Goal: Transaction & Acquisition: Purchase product/service

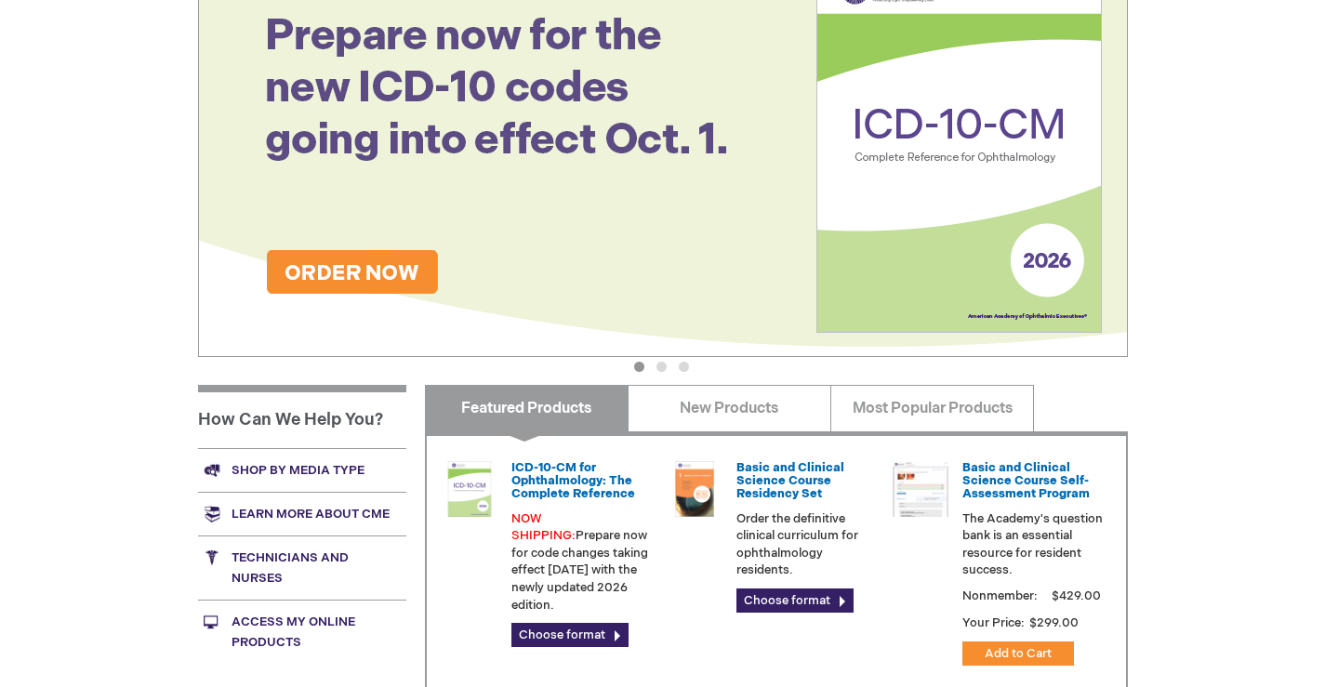
scroll to position [372, 0]
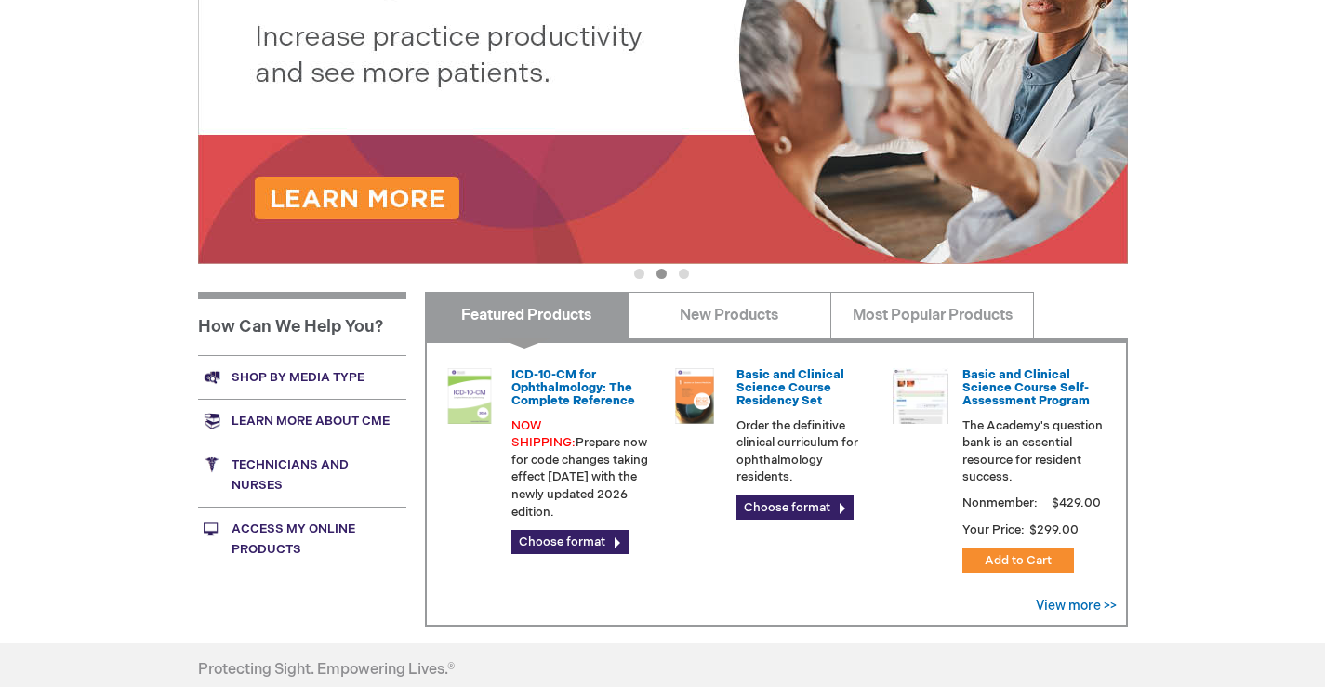
click at [298, 372] on link "Shop by media type" at bounding box center [302, 377] width 208 height 44
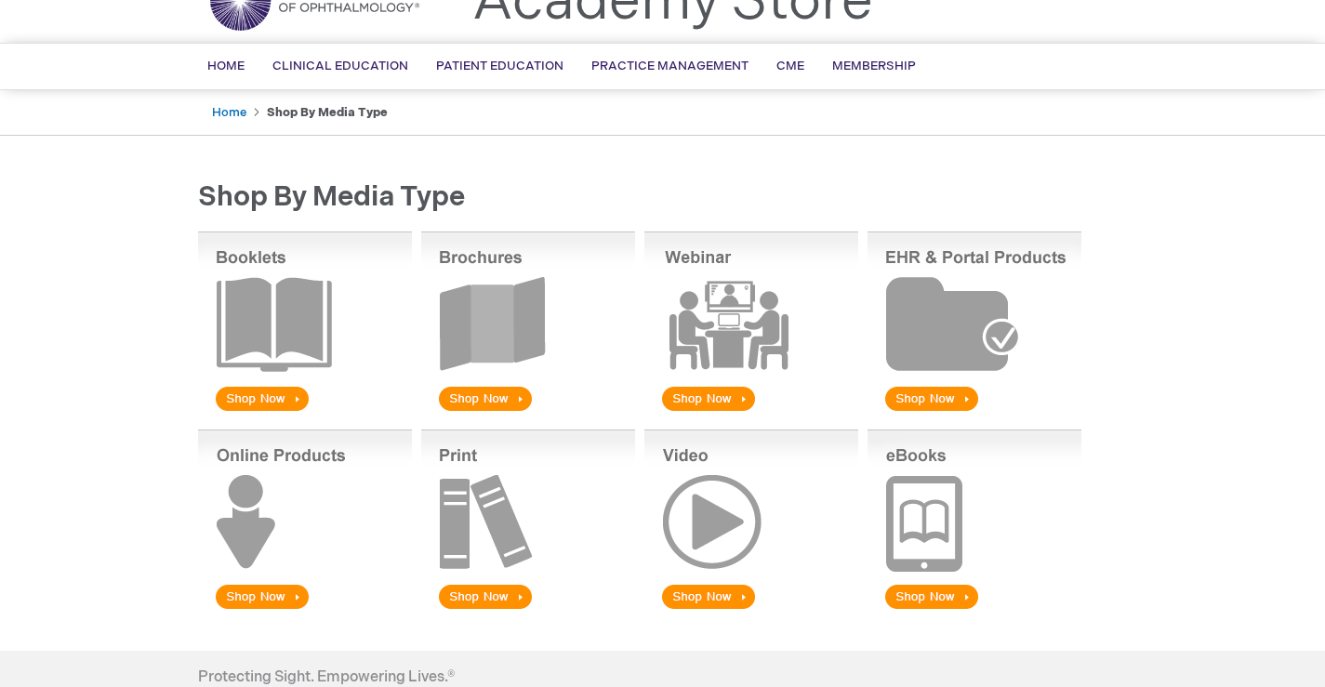
scroll to position [186, 0]
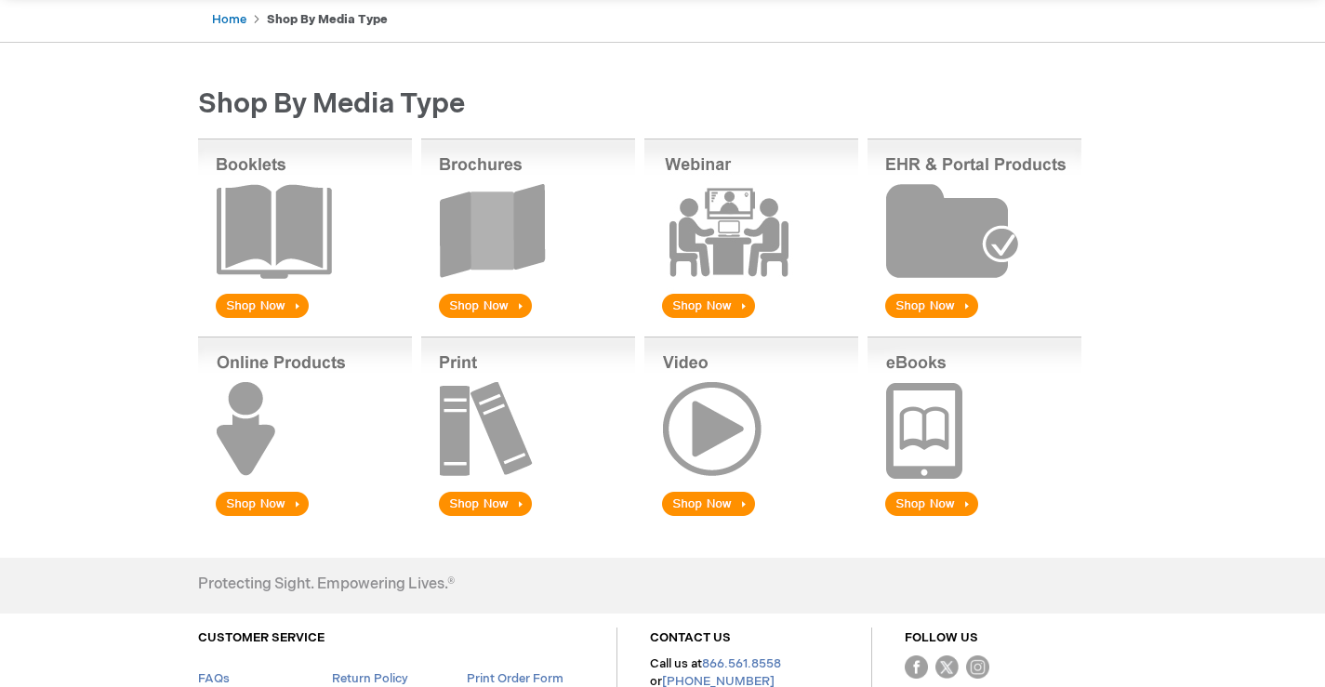
click at [244, 497] on img at bounding box center [305, 428] width 214 height 183
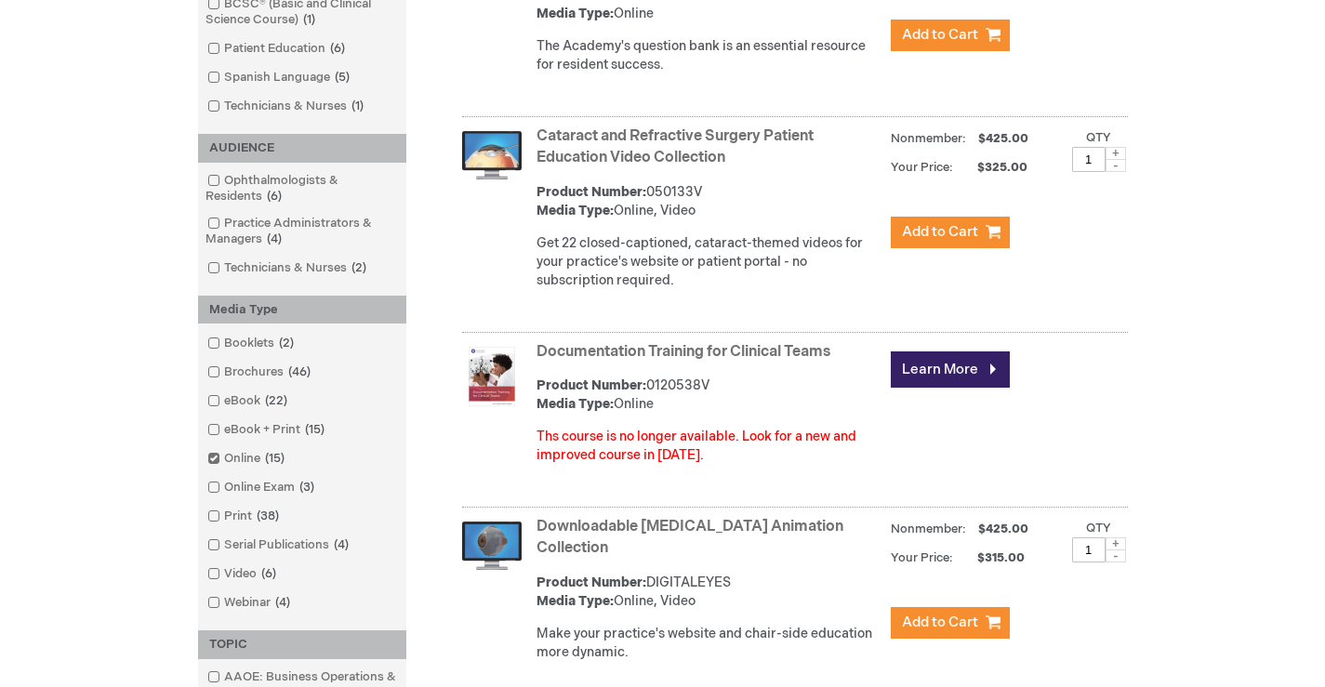
scroll to position [744, 0]
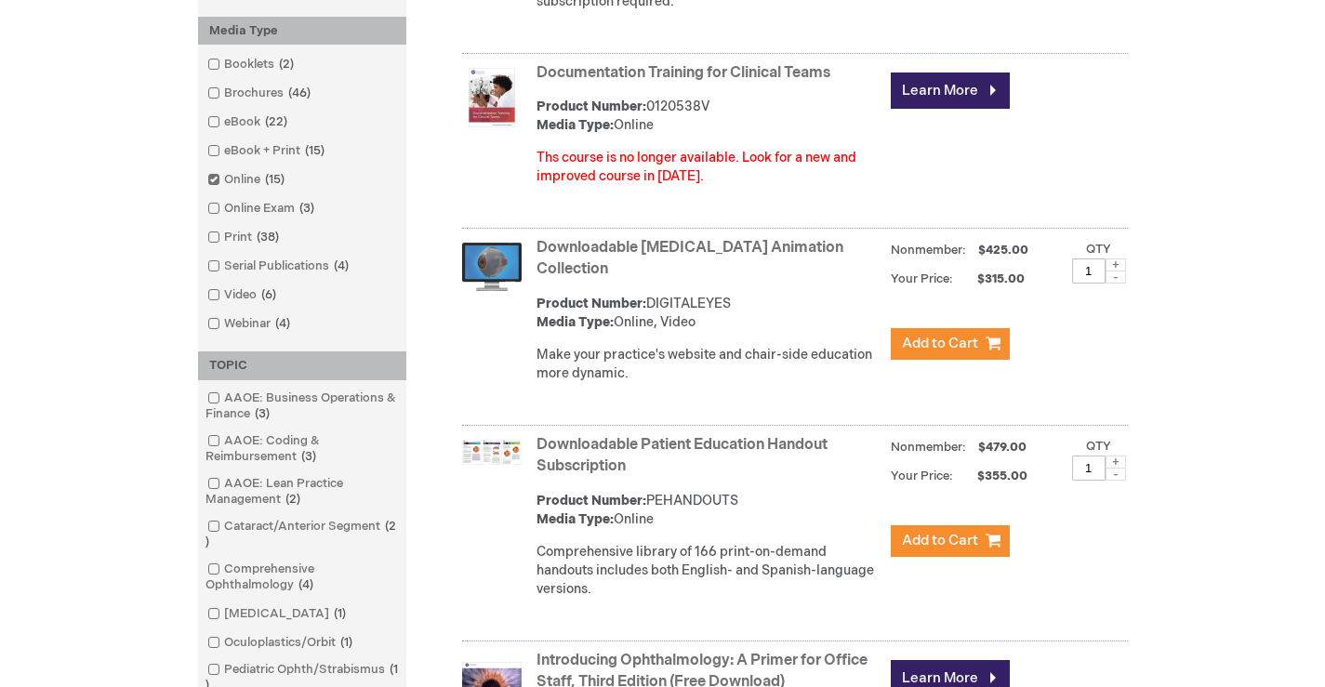
click at [684, 444] on link "Downloadable Patient Education Handout Subscription" at bounding box center [681, 455] width 291 height 39
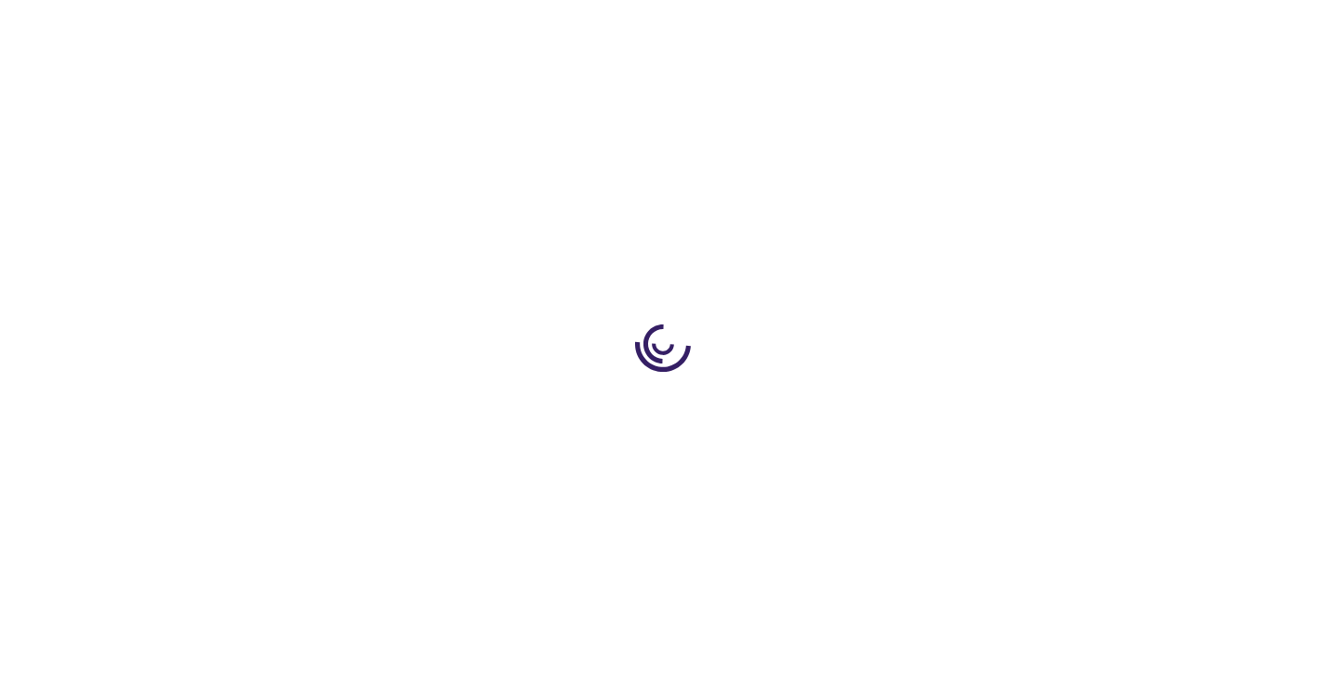
type input "1"
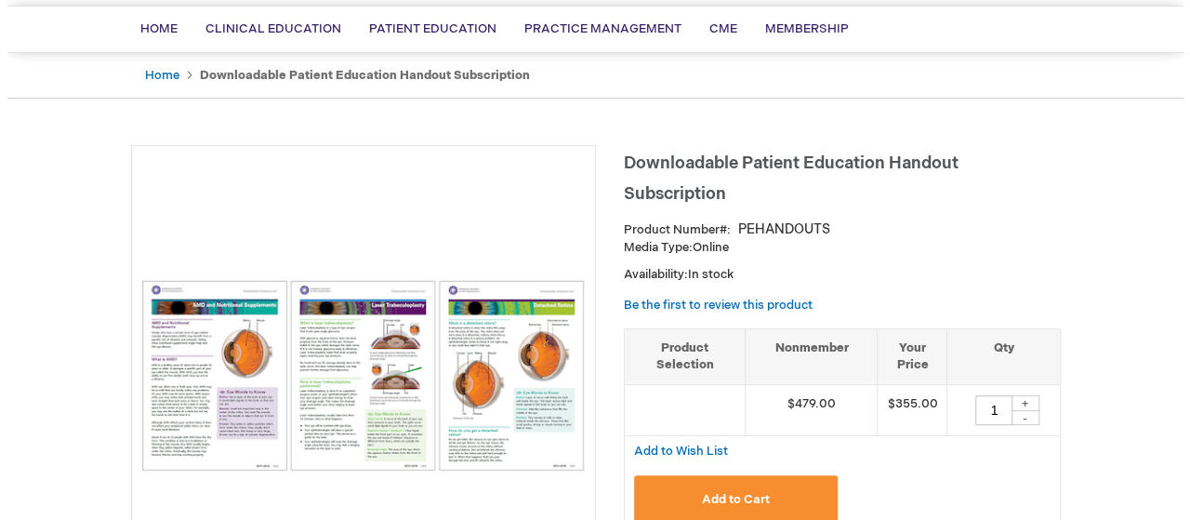
scroll to position [167, 0]
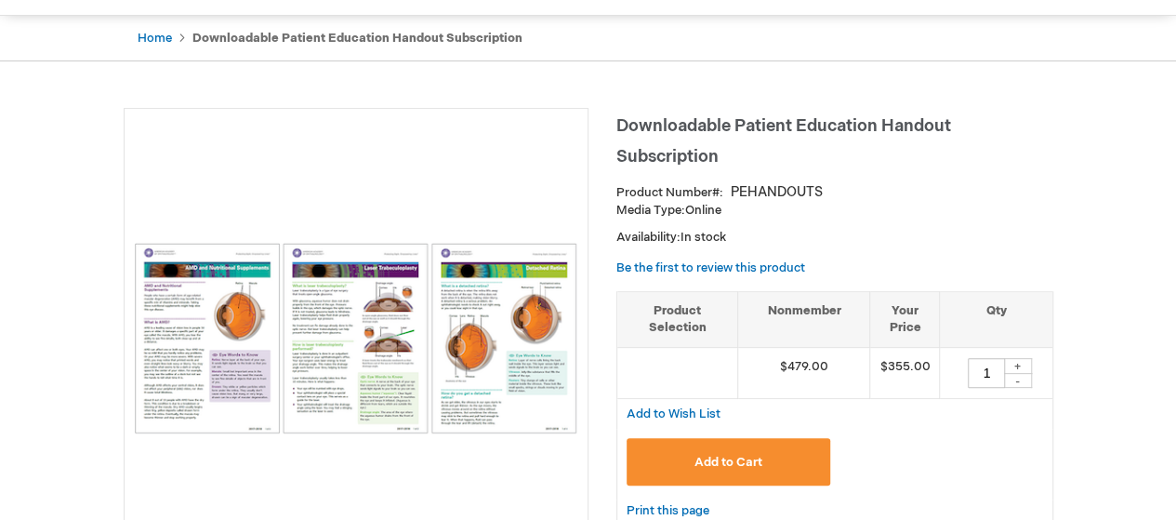
click at [676, 451] on button "Add to Cart" at bounding box center [729, 461] width 205 height 47
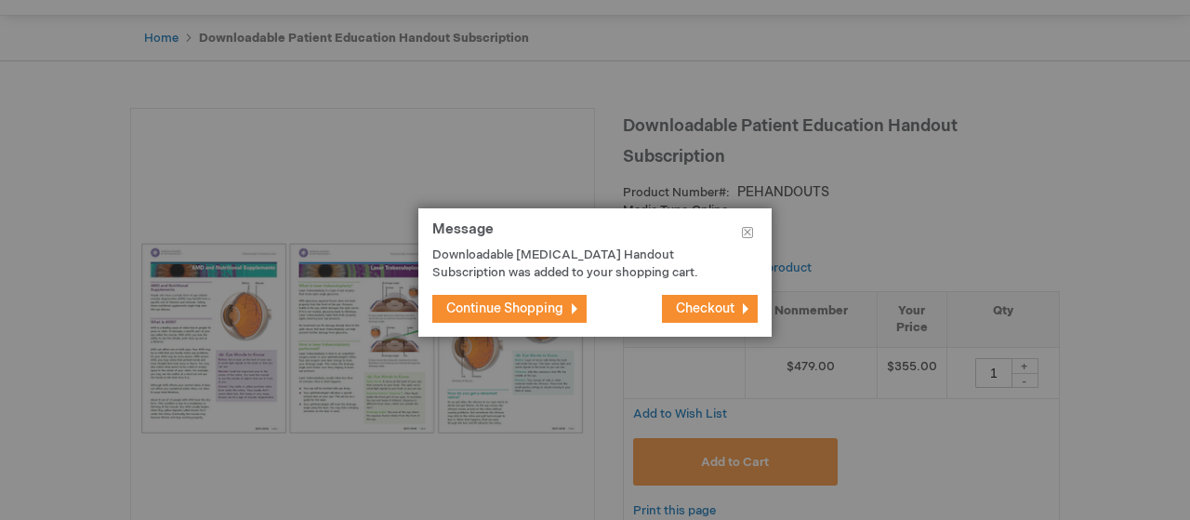
click at [720, 299] on button "Checkout" at bounding box center [710, 309] width 96 height 28
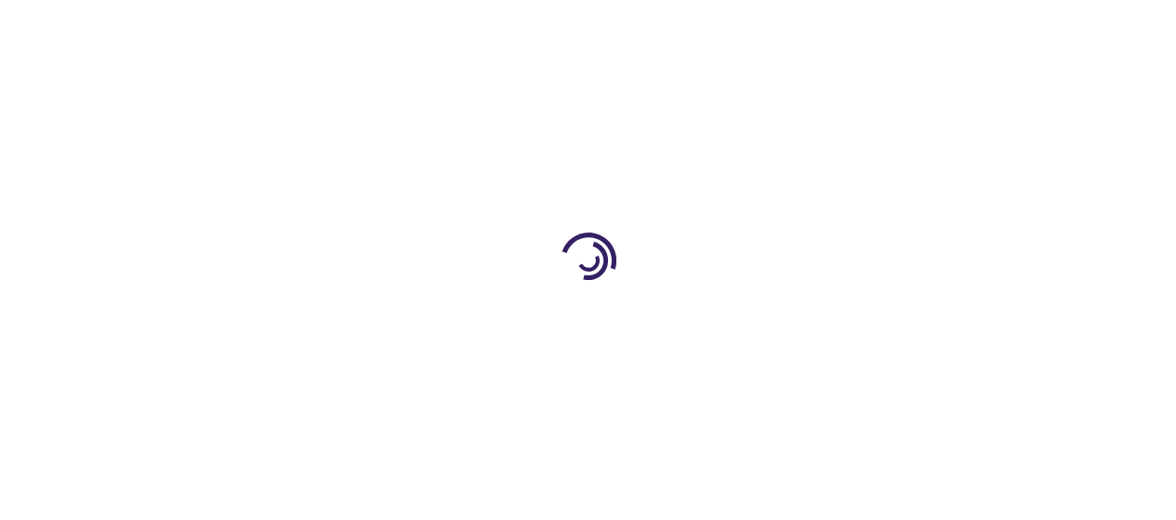
select select "US"
select select "36"
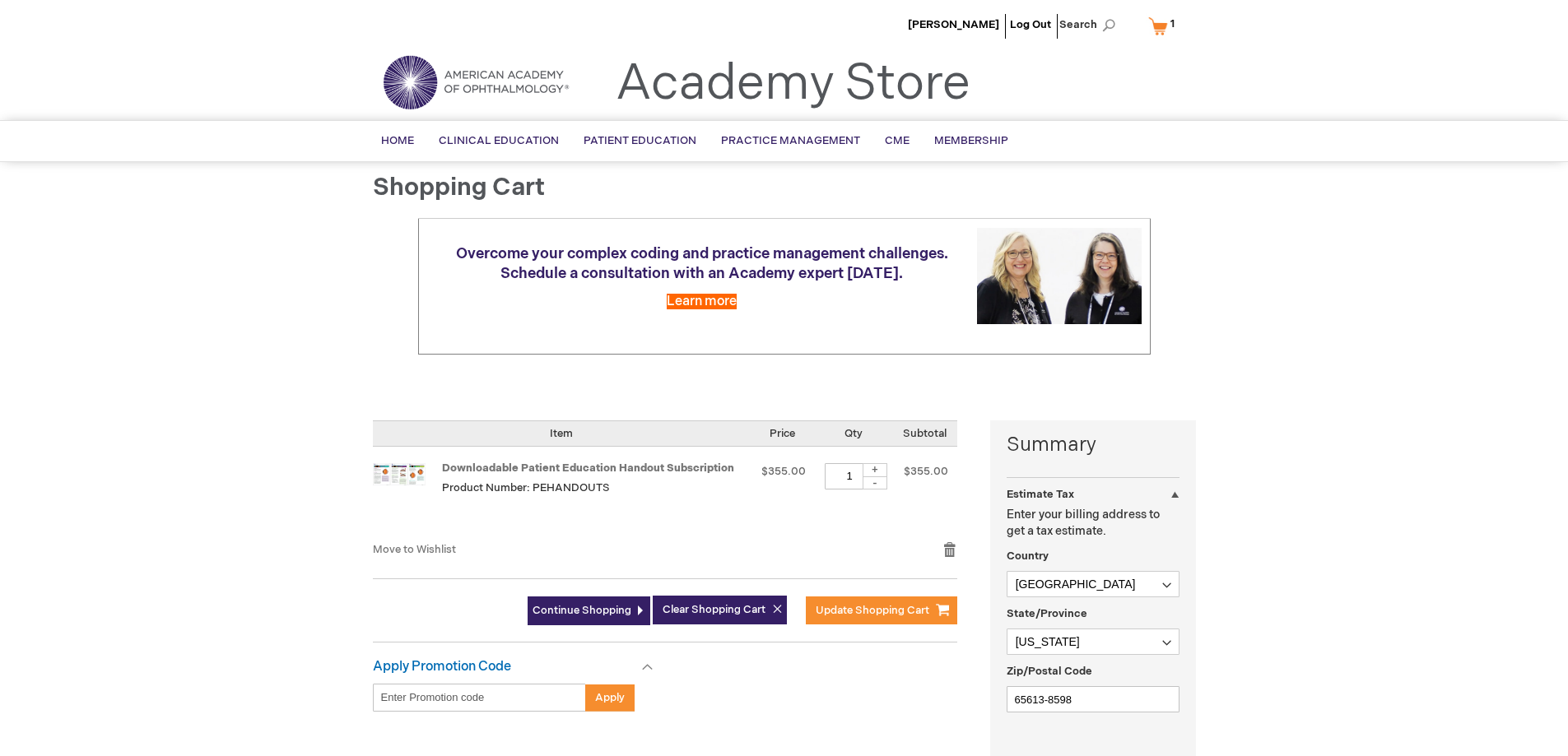
click at [1040, 355] on div "Donna Jackson Log Out Search My Cart 1 1 items CLOSE RECENTLY ADDED ITEM(S) Clo…" at bounding box center [784, 629] width 1568 height 1259
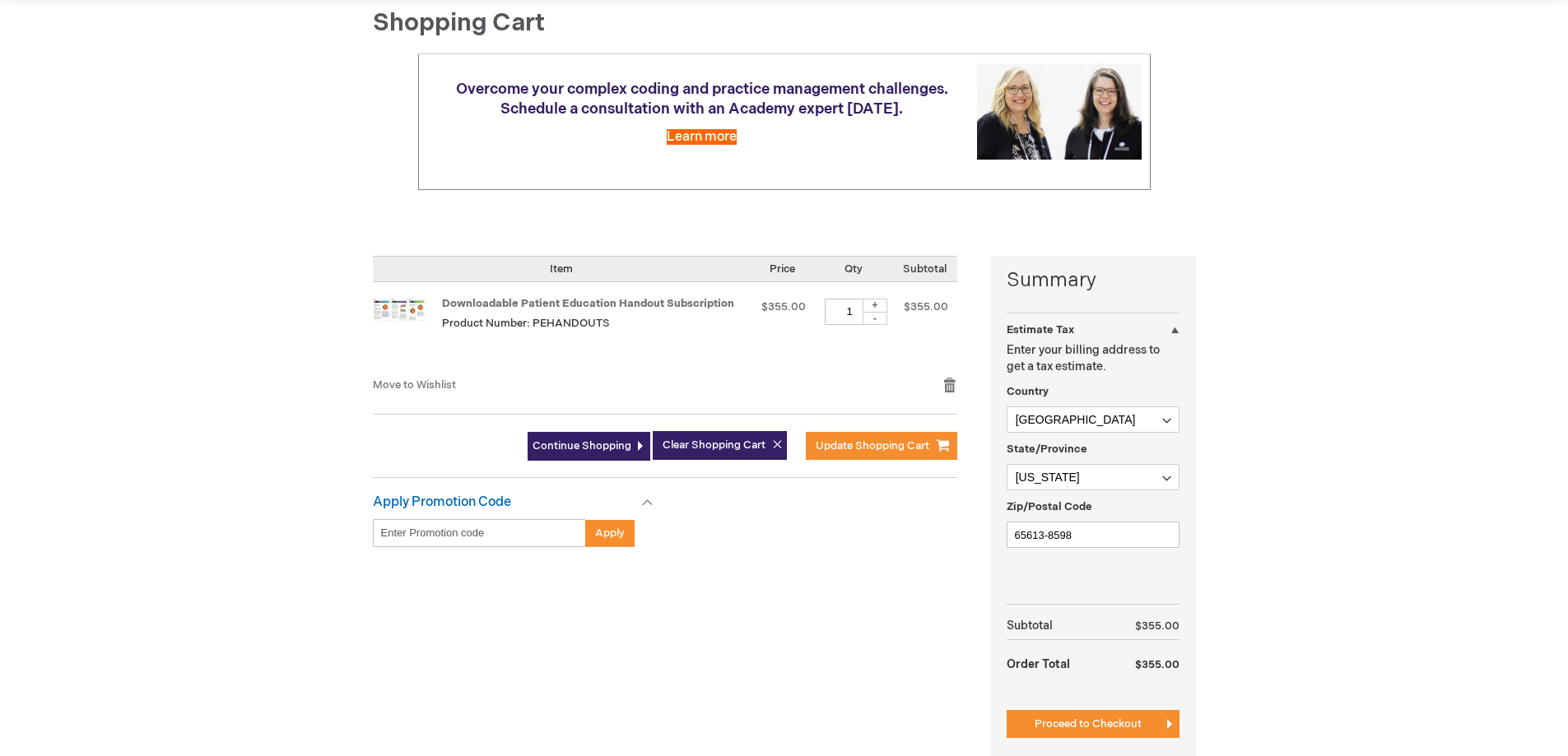
scroll to position [247, 0]
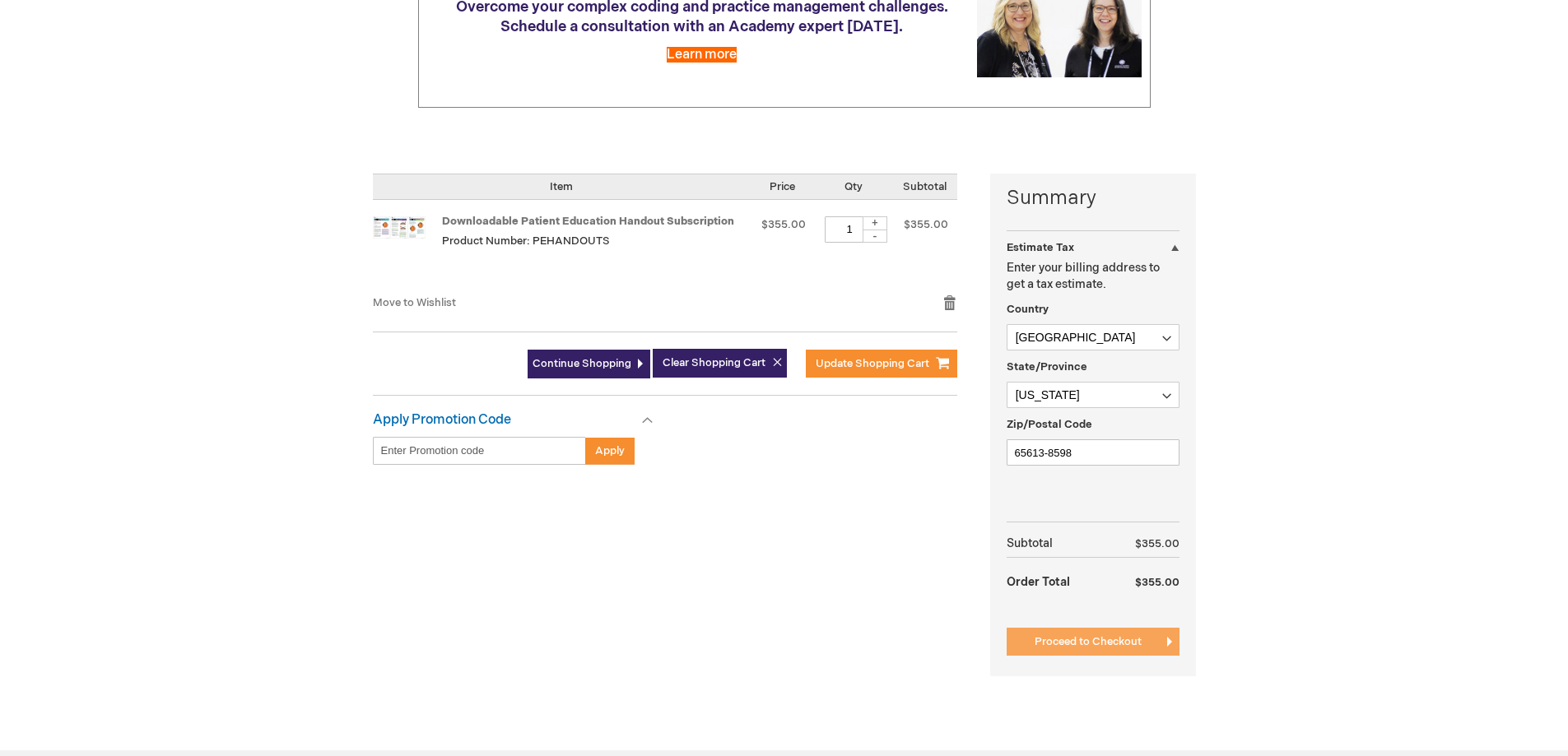
click at [1040, 459] on span "Proceed to Checkout" at bounding box center [1088, 642] width 107 height 13
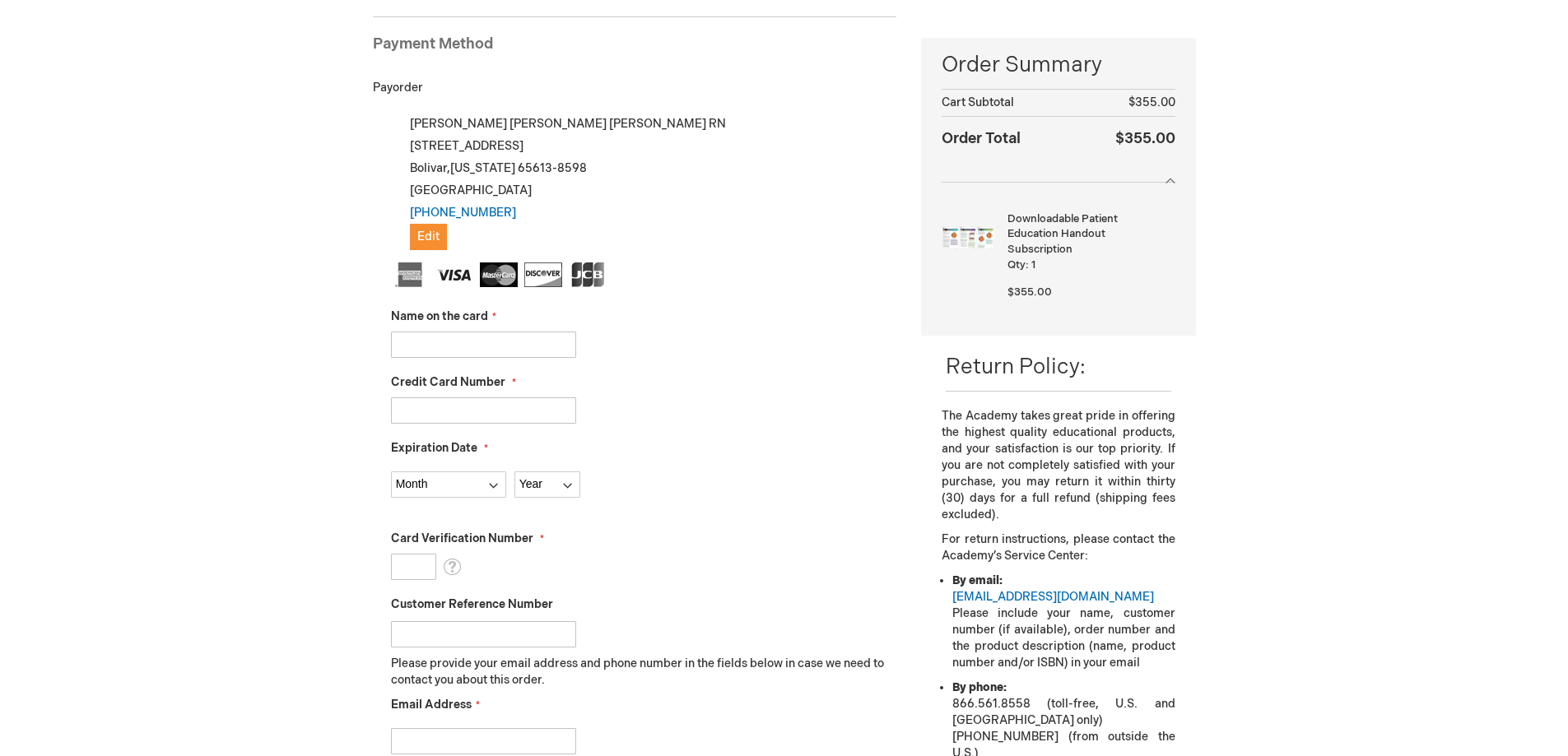
click at [460, 345] on input "Name on the card" at bounding box center [483, 345] width 185 height 27
type input "[PERSON_NAME]"
click at [433, 405] on input "Credit Card Number" at bounding box center [483, 411] width 185 height 27
type input "5178058038658327"
click at [493, 482] on select "Month 01 - January 02 - February 03 - March 04 - April 05 - May 06 - June 07 - …" at bounding box center [449, 485] width 115 height 27
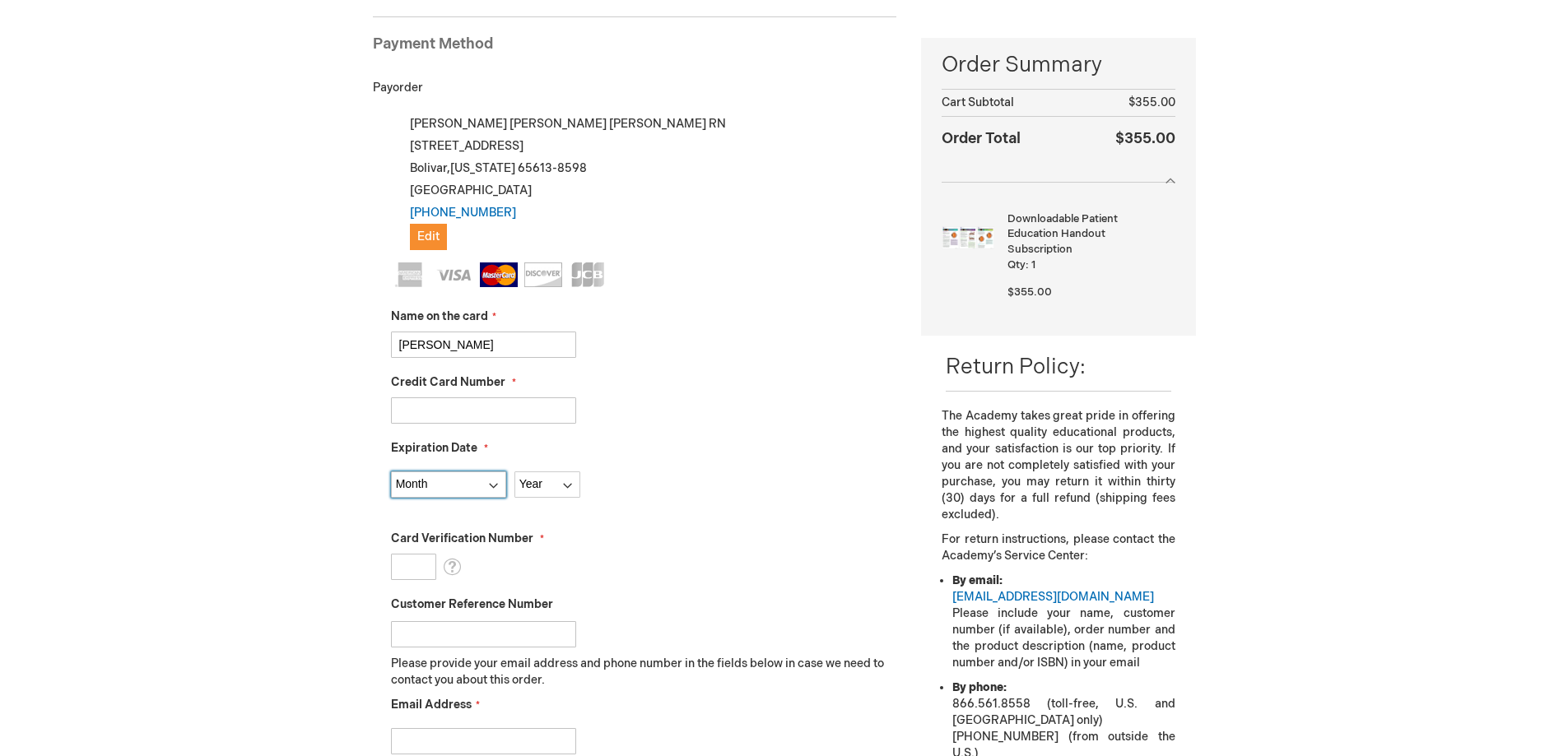
select select "2"
click at [391, 472] on select "Month 01 - January 02 - February 03 - March 04 - April 05 - May 06 - June 07 - …" at bounding box center [449, 485] width 115 height 27
click at [568, 487] on select "Year 2025 2026 2027 2028 2029 2030 2031 2032 2033 2034 2035" at bounding box center [547, 485] width 66 height 27
select select "2028"
click at [514, 472] on select "Year 2025 2026 2027 2028 2029 2030 2031 2032 2033 2034 2035" at bounding box center [547, 485] width 66 height 27
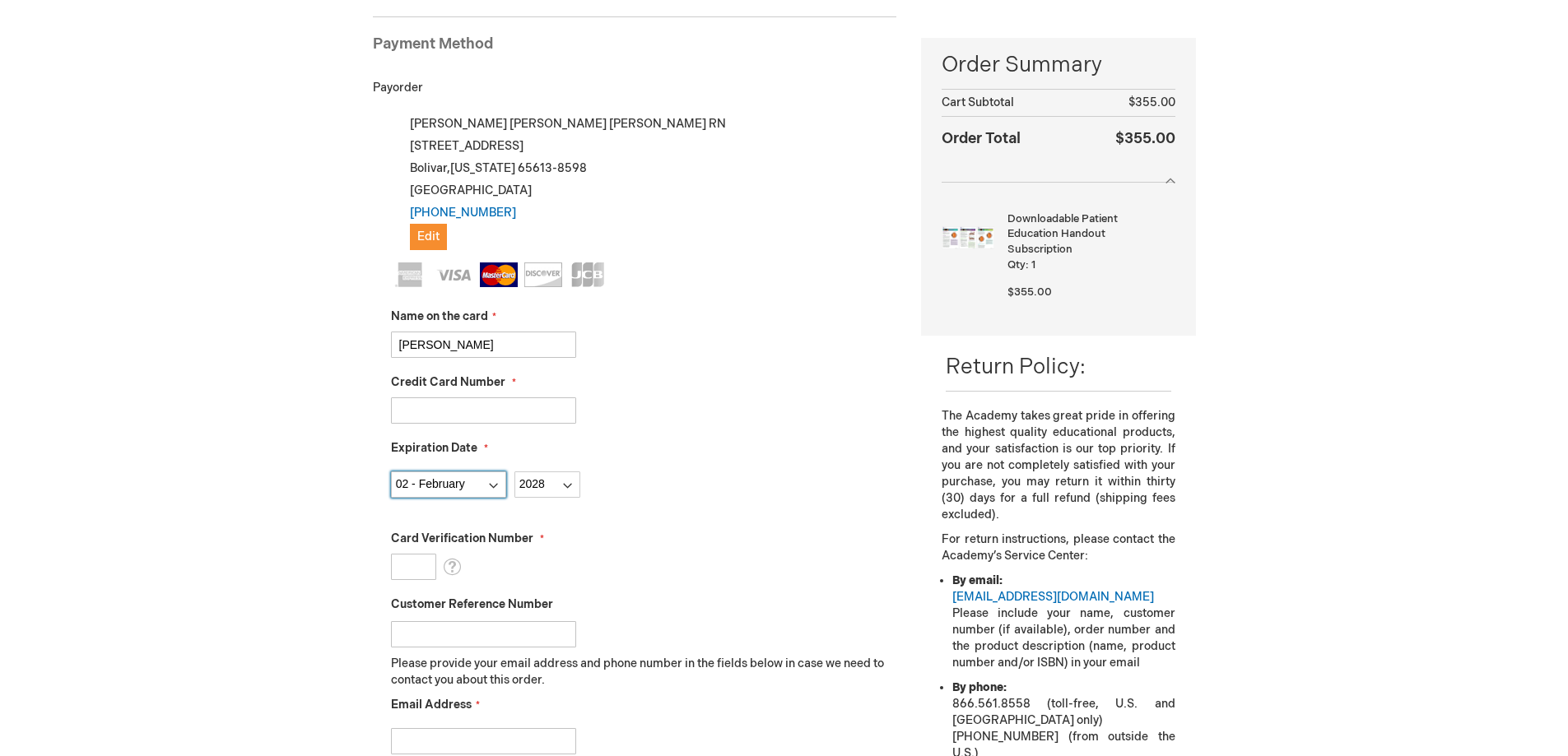
click at [494, 489] on select "Month 01 - January 02 - February 03 - March 04 - April 05 - May 06 - June 07 - …" at bounding box center [449, 485] width 115 height 27
select select "7"
click at [391, 472] on select "Month 01 - January 02 - February 03 - March 04 - April 05 - May 06 - June 07 - …" at bounding box center [449, 485] width 115 height 27
click at [417, 569] on input "Card Verification Number" at bounding box center [413, 567] width 45 height 27
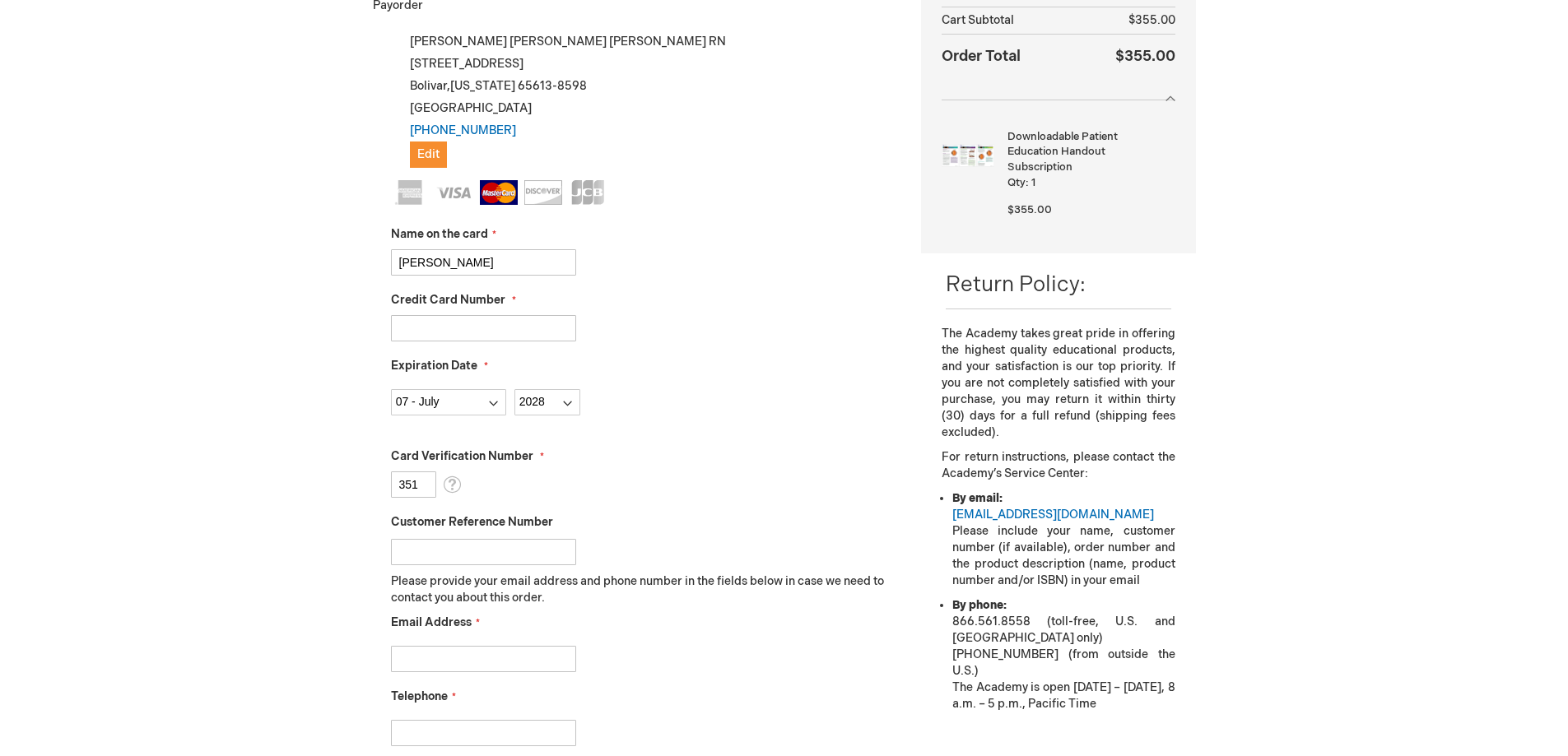
scroll to position [390, 0]
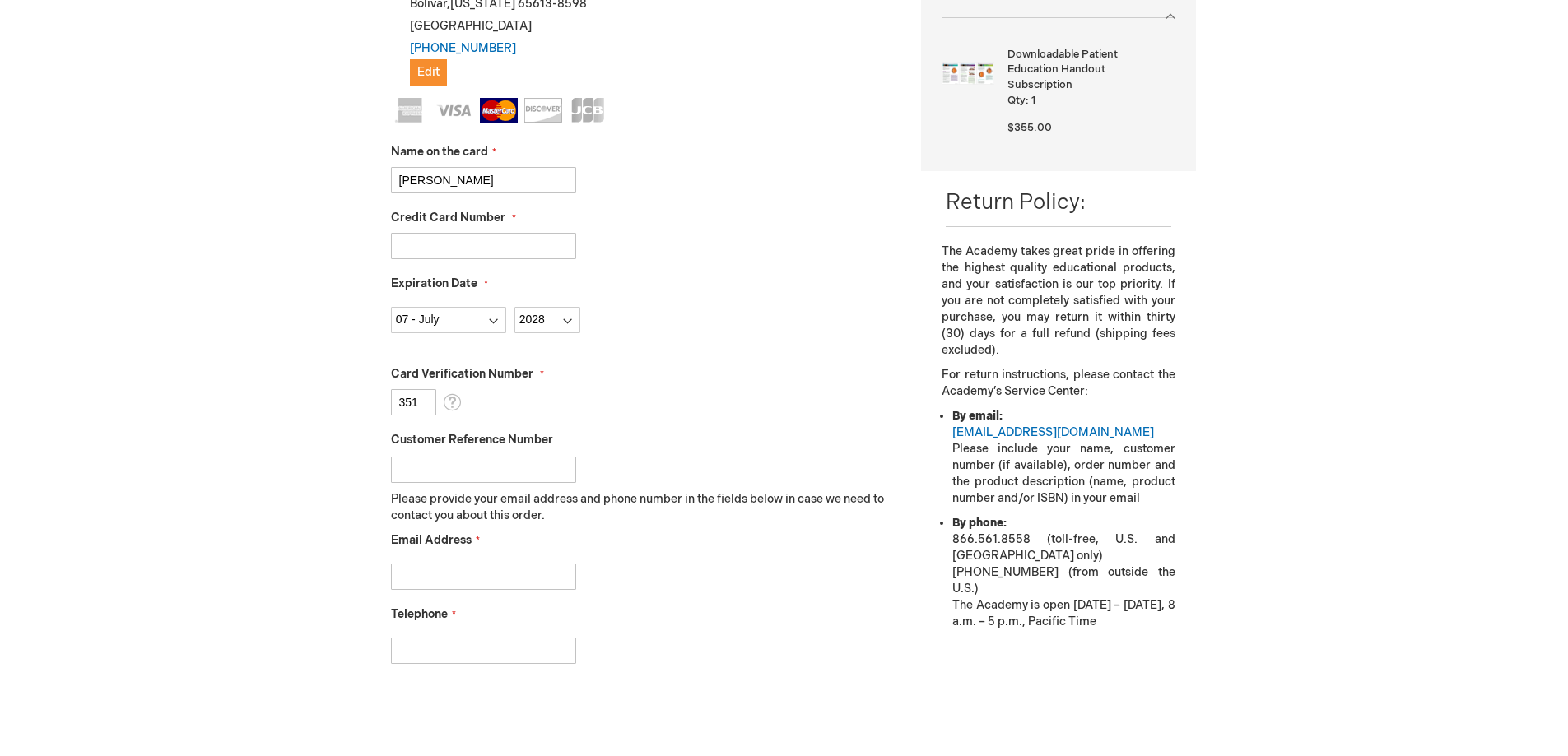
type input "351"
click at [430, 584] on input "Email Address" at bounding box center [483, 577] width 185 height 27
type input "donna.jackson@citizensmemorial.com"
click at [410, 650] on input "Telephone" at bounding box center [483, 652] width 185 height 27
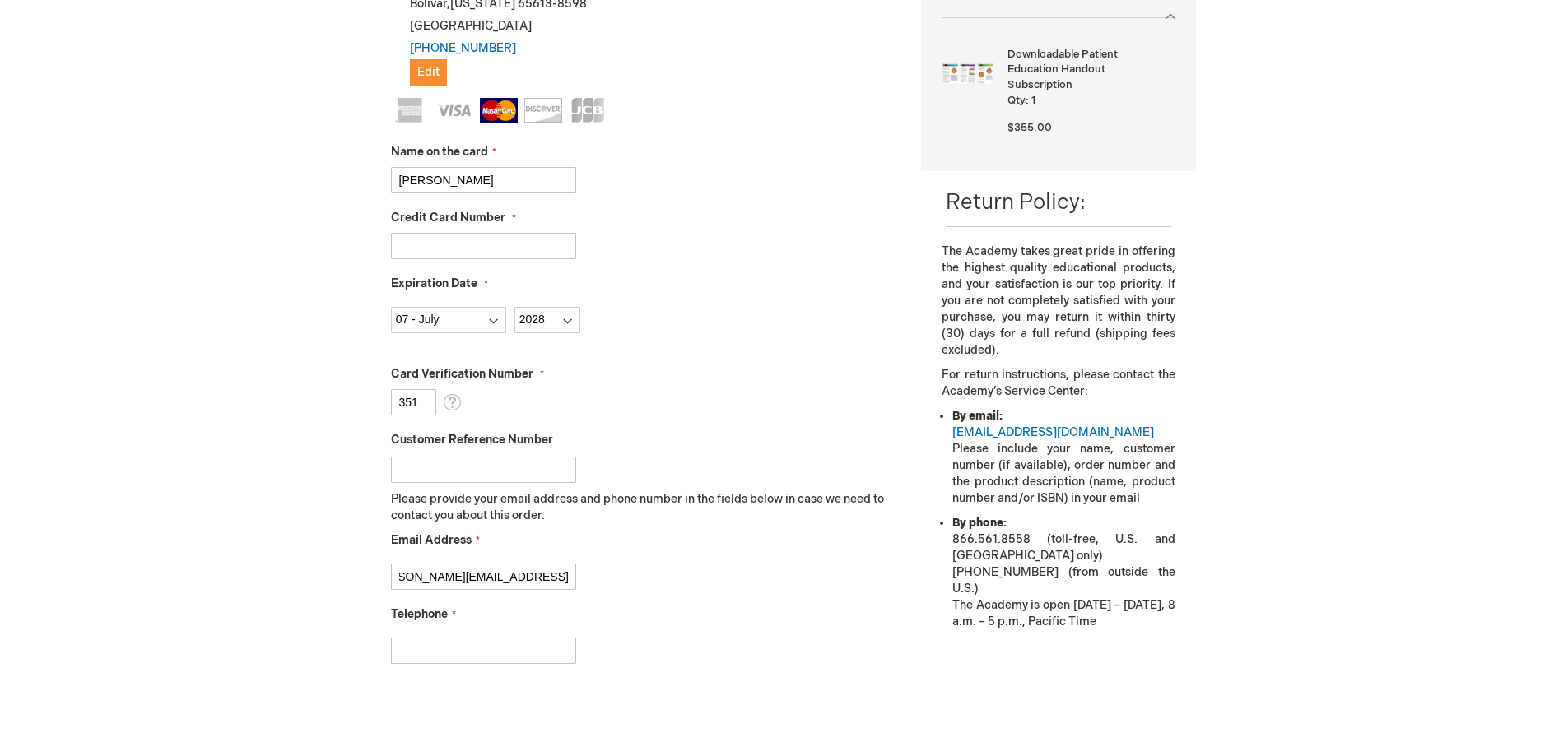
scroll to position [0, 0]
type input "[PHONE_NUMBER]"
checkbox input "true"
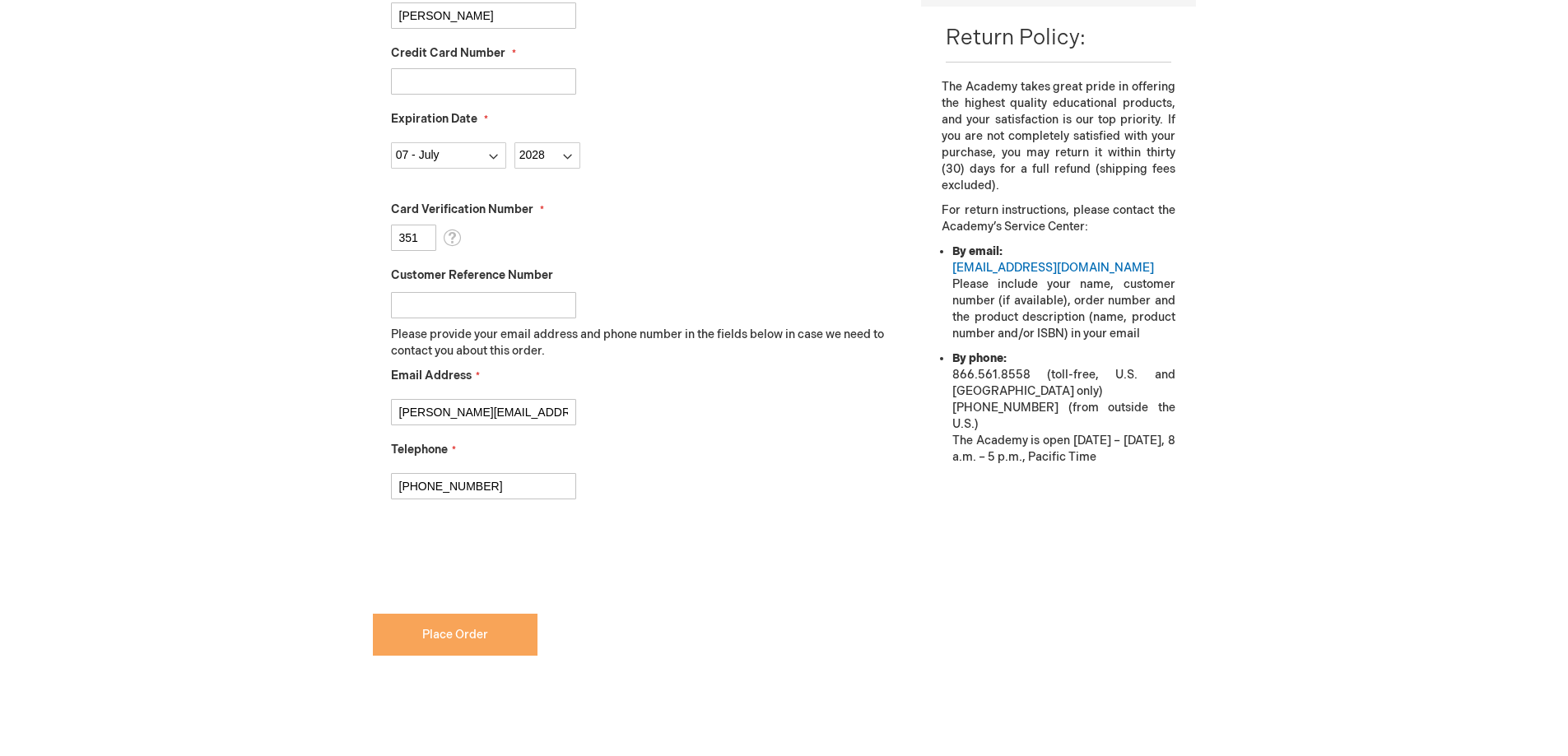
click at [490, 648] on button "Place Order" at bounding box center [455, 635] width 165 height 42
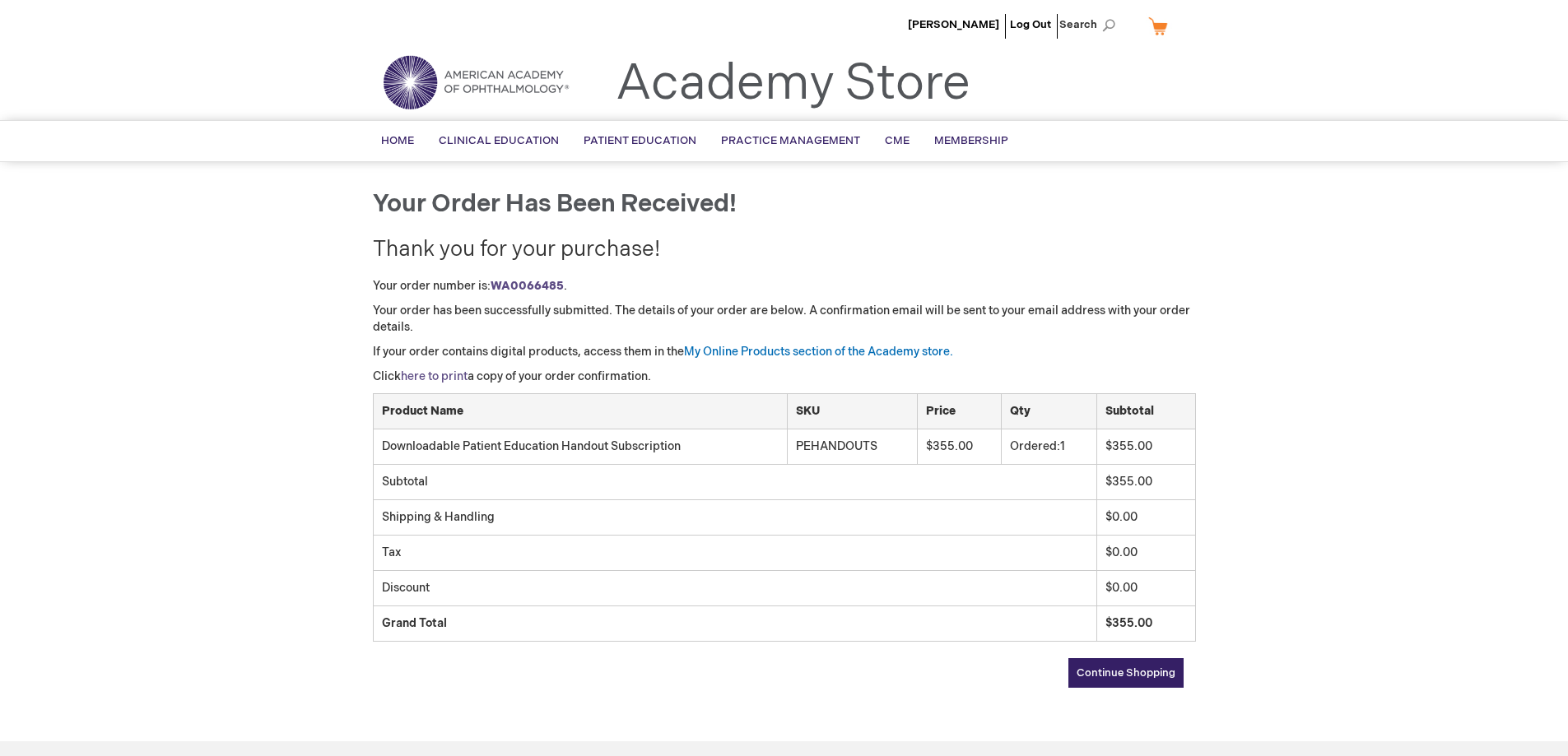
click at [428, 375] on link "here to print" at bounding box center [434, 376] width 66 height 14
click at [824, 350] on link "My Online Products section of the Academy store." at bounding box center [819, 352] width 269 height 14
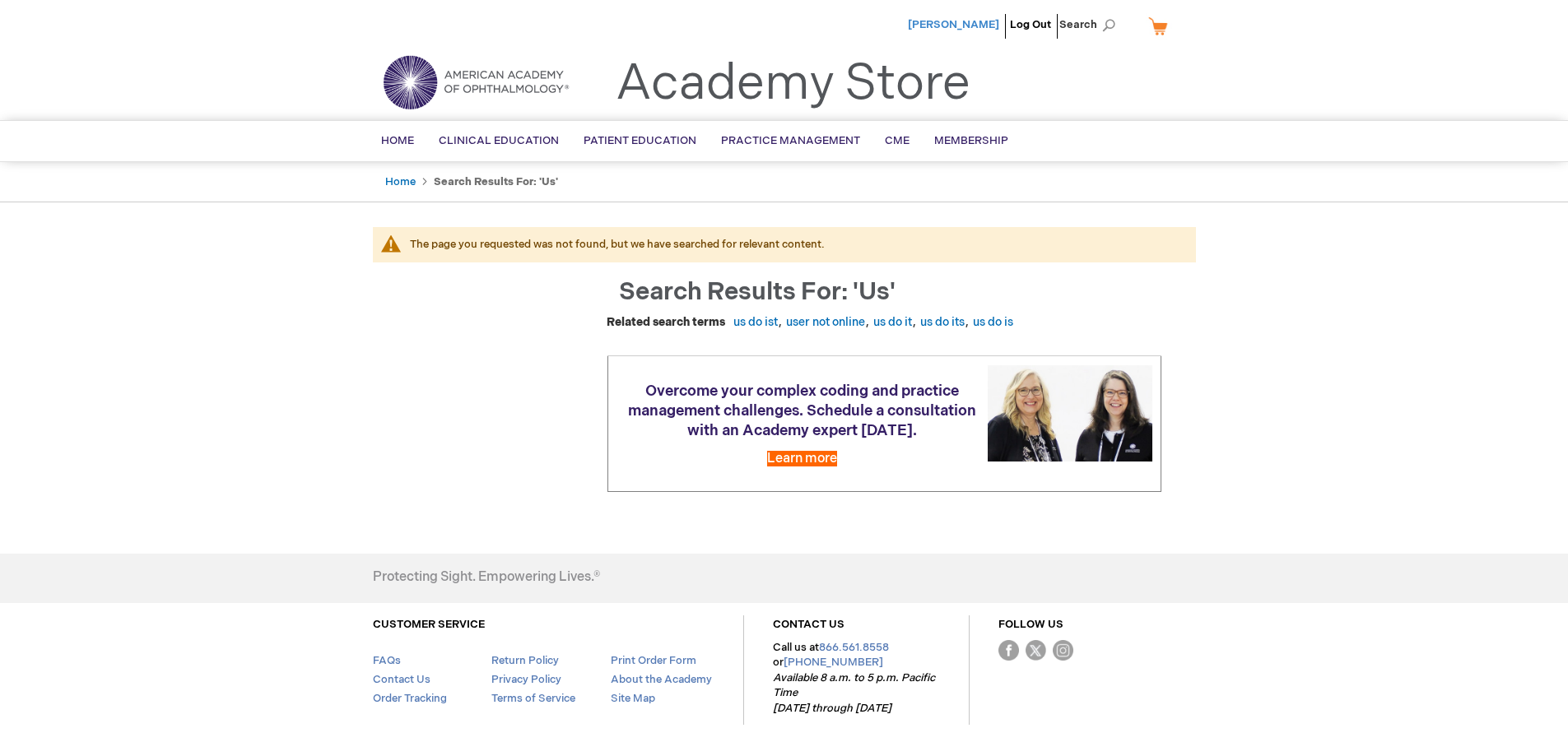
click at [979, 23] on span "[PERSON_NAME]" at bounding box center [954, 24] width 91 height 13
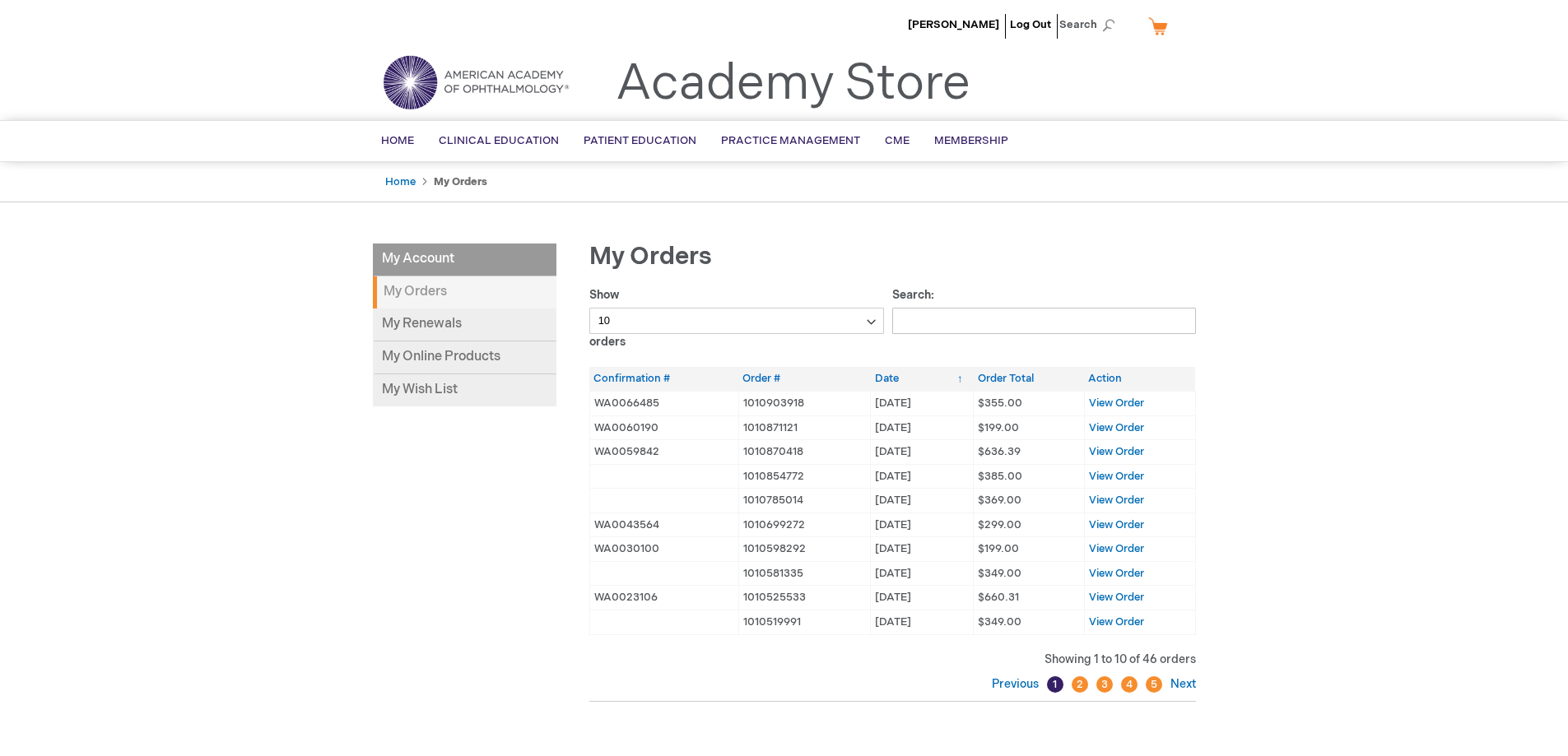
click at [434, 266] on li "My Account" at bounding box center [464, 259] width 183 height 33
click at [452, 266] on li "My Account" at bounding box center [464, 259] width 183 height 33
click at [412, 177] on link "Home" at bounding box center [400, 181] width 30 height 13
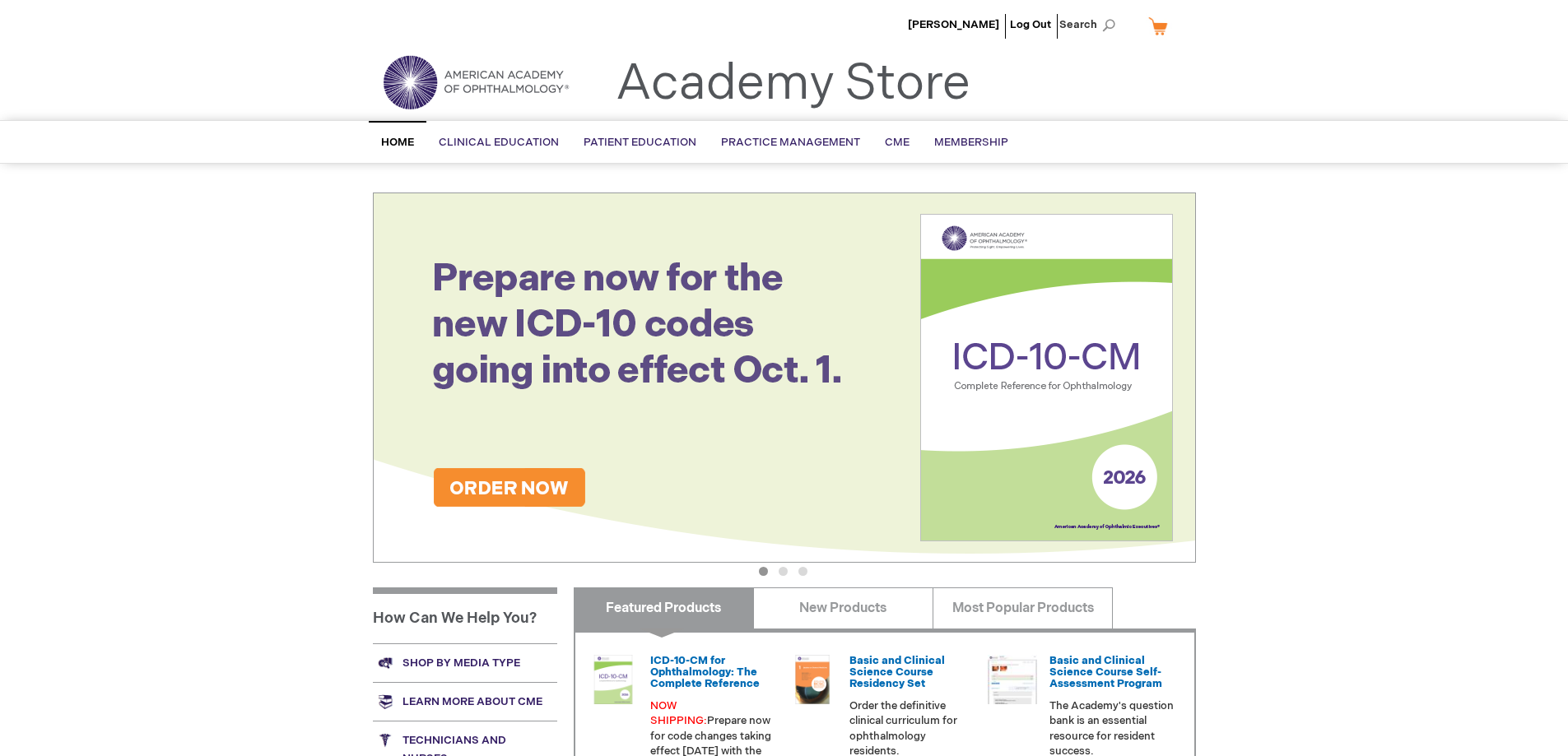
click at [970, 17] on li "[PERSON_NAME]" at bounding box center [954, 25] width 100 height 50
click at [949, 24] on span "[PERSON_NAME]" at bounding box center [954, 24] width 91 height 13
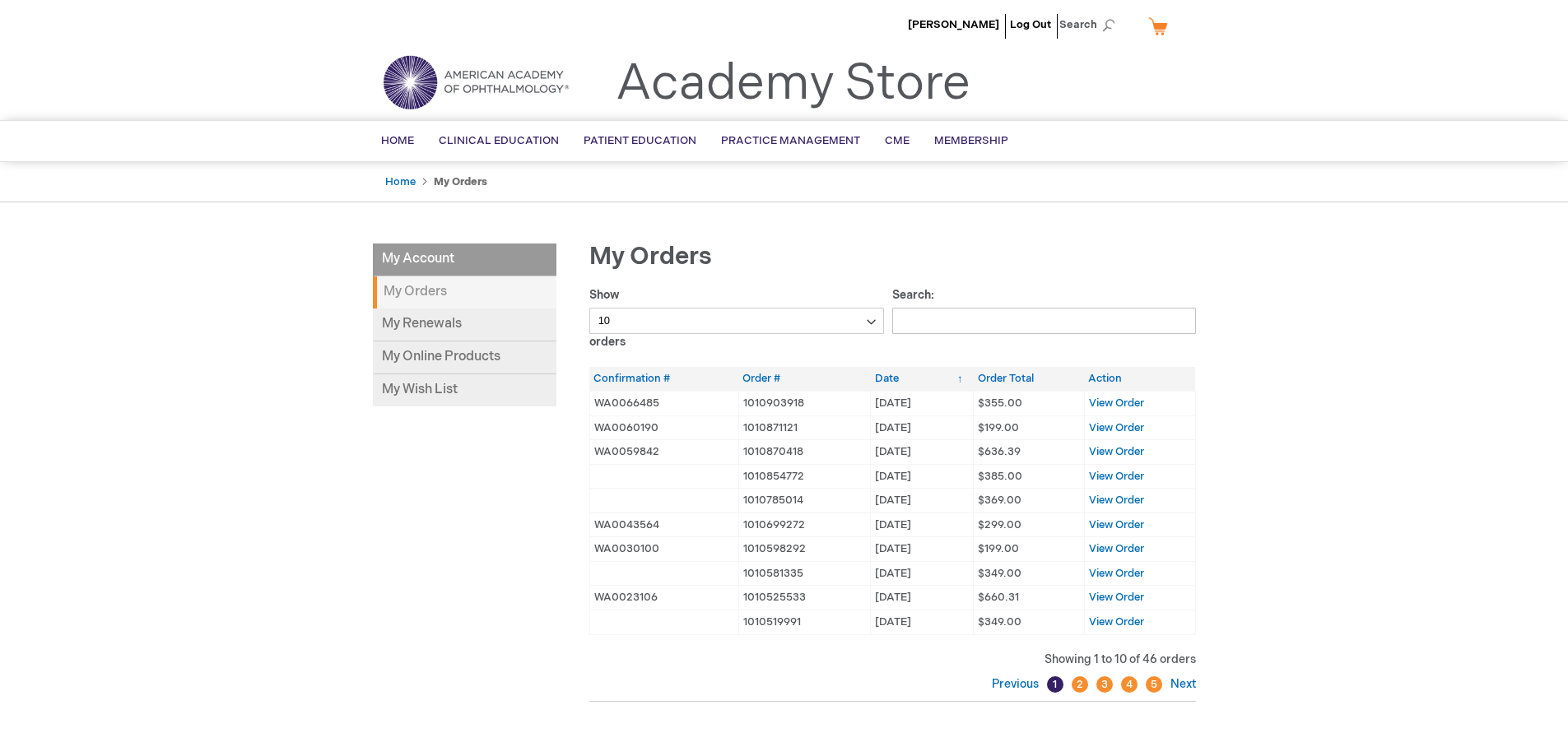
click at [475, 264] on li "My Account" at bounding box center [464, 259] width 183 height 33
click at [426, 358] on link "My Online Products" at bounding box center [464, 358] width 183 height 33
click at [467, 286] on strong "My Orders" at bounding box center [464, 292] width 183 height 32
click at [1109, 402] on span "View Order" at bounding box center [1116, 403] width 55 height 13
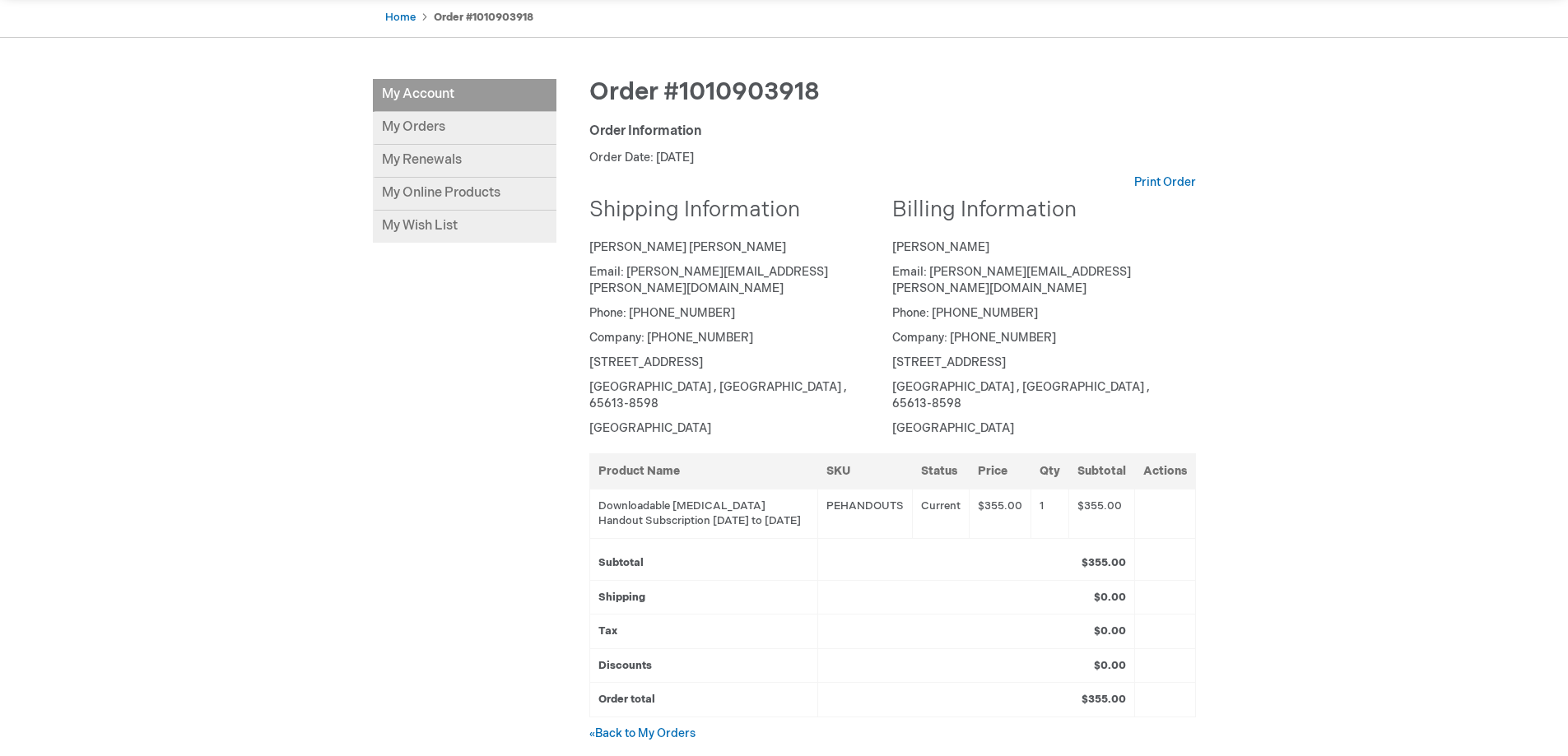
scroll to position [82, 0]
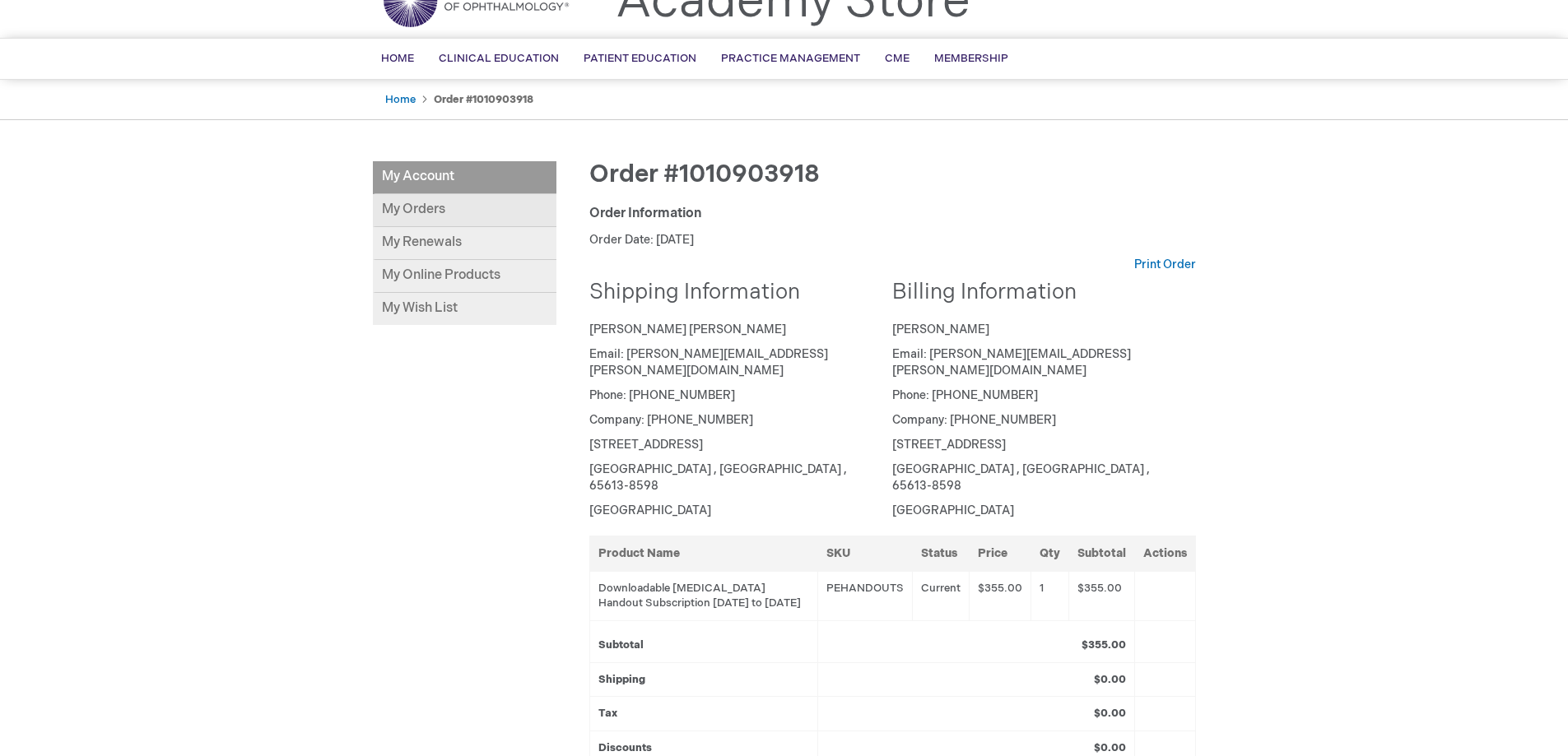
click at [414, 215] on link "My Orders" at bounding box center [464, 210] width 183 height 33
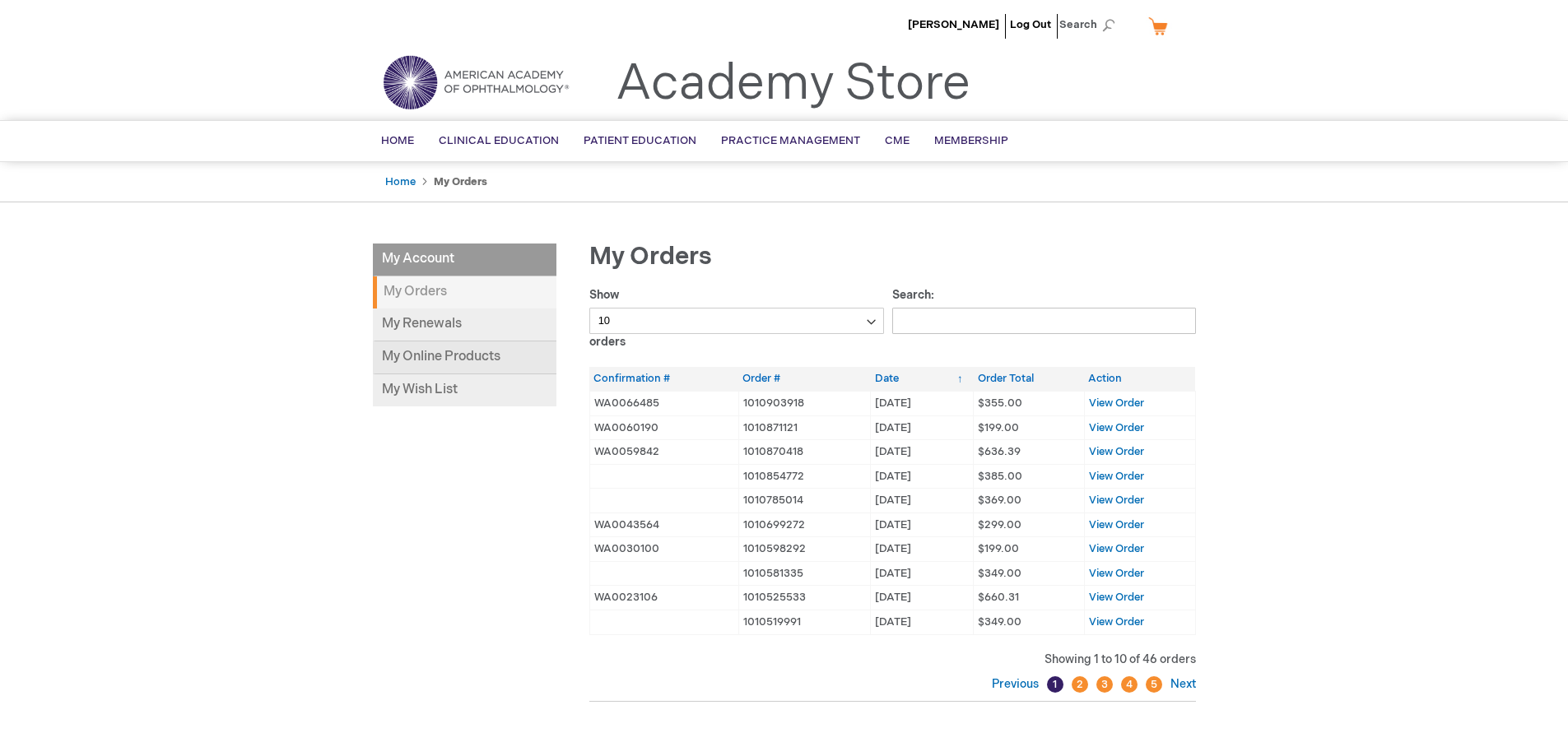
click at [492, 349] on link "My Online Products" at bounding box center [464, 358] width 183 height 33
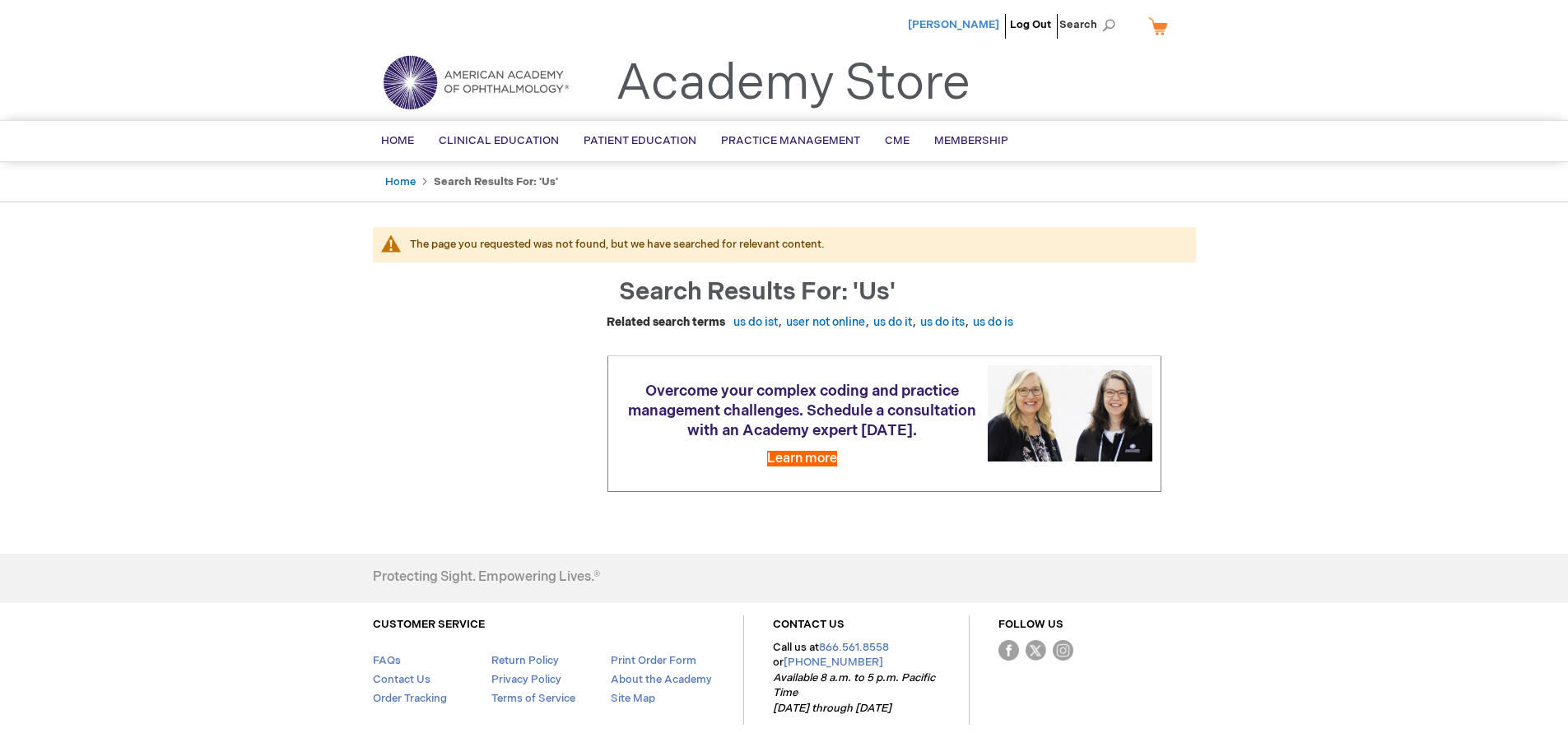
click at [949, 25] on span "[PERSON_NAME]" at bounding box center [954, 24] width 91 height 13
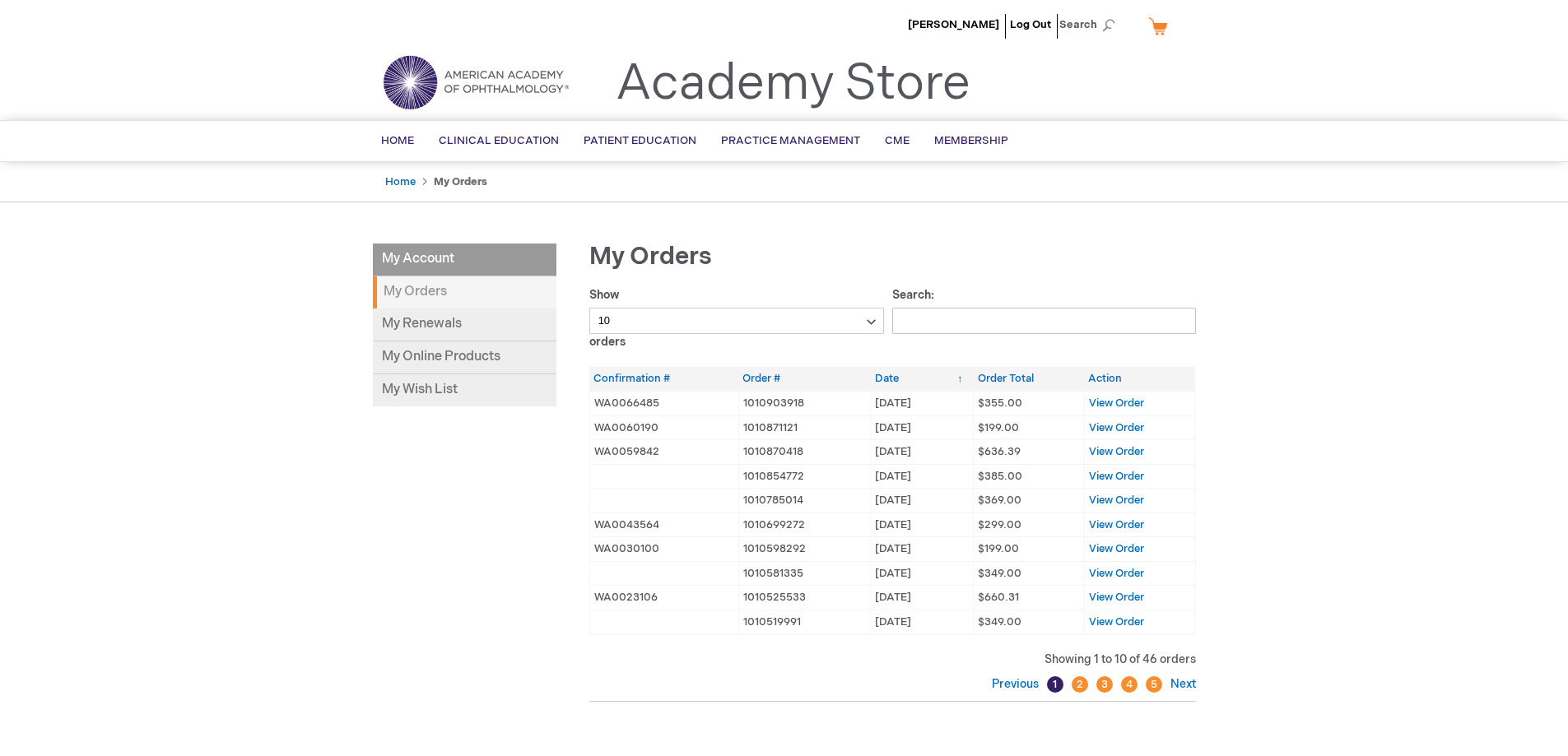
click at [1442, 231] on div "Donna Jackson Log Out Search My Cart CLOSE RECENTLY ADDED ITEM(S) Close There a…" at bounding box center [784, 533] width 1568 height 1066
click at [1394, 270] on div "Donna Jackson Log Out Search My Cart CLOSE RECENTLY ADDED ITEM(S) Close There a…" at bounding box center [784, 533] width 1568 height 1066
click at [1036, 24] on link "Log Out" at bounding box center [1031, 24] width 41 height 13
